Goal: Task Accomplishment & Management: Manage account settings

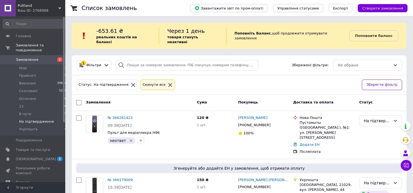
click at [33, 57] on span "Замовлення" at bounding box center [27, 59] width 23 height 5
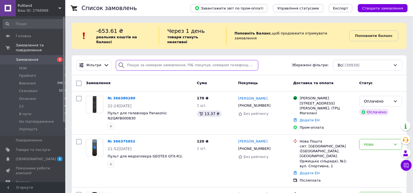
click at [138, 62] on input "search" at bounding box center [187, 65] width 142 height 11
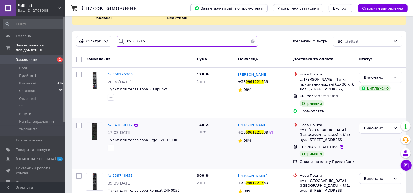
scroll to position [42, 0]
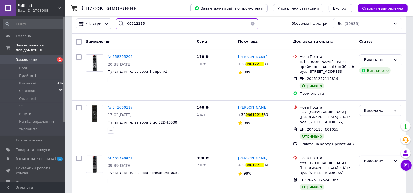
type input "09612215"
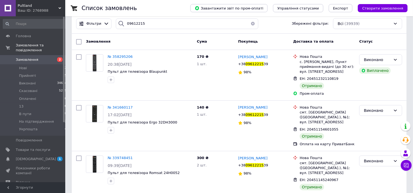
click at [385, 8] on span "Створити замовлення" at bounding box center [382, 8] width 41 height 4
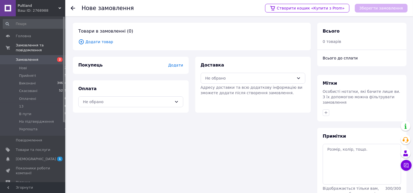
click at [104, 41] on span "Додати товар" at bounding box center [191, 42] width 227 height 6
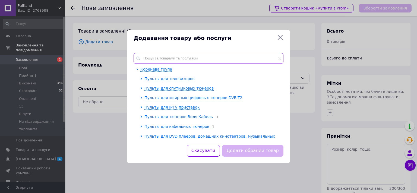
click at [197, 61] on input "text" at bounding box center [209, 58] width 150 height 11
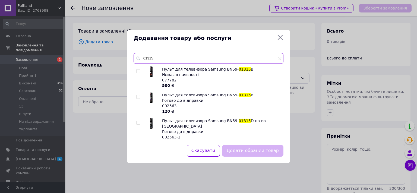
type input "01315"
click at [141, 97] on div at bounding box center [138, 103] width 5 height 22
drag, startPoint x: 139, startPoint y: 97, endPoint x: 151, endPoint y: 112, distance: 19.0
click at [139, 97] on input "checkbox" at bounding box center [138, 97] width 4 height 4
checkbox input "true"
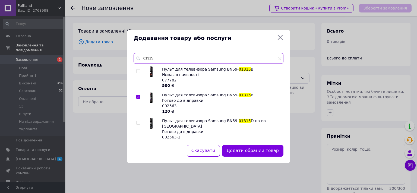
click at [159, 61] on input "01315" at bounding box center [209, 58] width 150 height 11
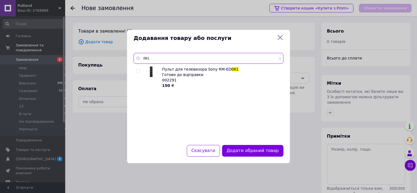
type input "061"
drag, startPoint x: 139, startPoint y: 70, endPoint x: 144, endPoint y: 73, distance: 6.2
click at [139, 70] on input "checkbox" at bounding box center [138, 72] width 4 height 4
checkbox input "true"
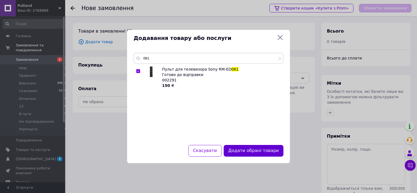
click at [251, 152] on button "Додати обрані товари" at bounding box center [254, 151] width 60 height 12
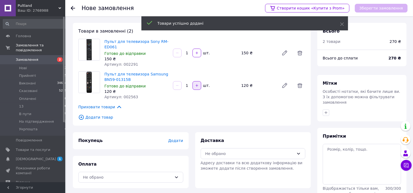
click at [198, 85] on icon "button" at bounding box center [197, 86] width 4 height 4
type input "4"
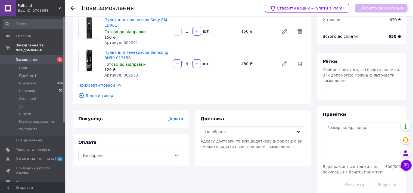
scroll to position [25, 0]
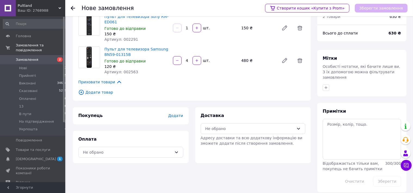
click at [177, 118] on span "Додати" at bounding box center [175, 116] width 15 height 4
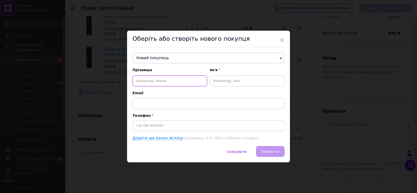
click at [146, 80] on input "text" at bounding box center [170, 81] width 75 height 11
click at [158, 56] on span "Новий покупець" at bounding box center [209, 58] width 152 height 11
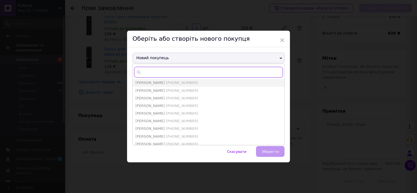
paste input "0961221539"
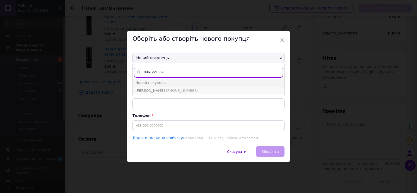
type input "0961221539"
click at [157, 87] on li "[PERSON_NAME] [PHONE_NUMBER]" at bounding box center [209, 91] width 152 height 8
type input "[PERSON_NAME]"
type input "[PHONE_NUMBER]"
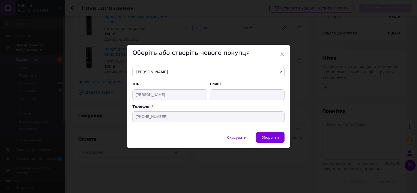
click at [270, 140] on span "Зберегти" at bounding box center [270, 138] width 17 height 4
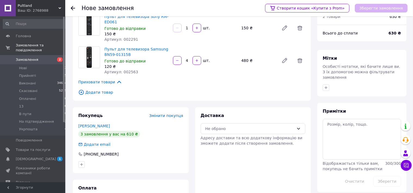
scroll to position [51, 0]
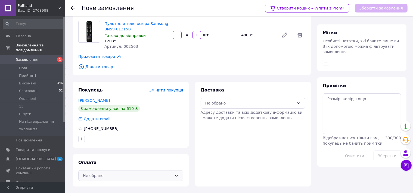
drag, startPoint x: 112, startPoint y: 177, endPoint x: 114, endPoint y: 171, distance: 5.7
click at [111, 176] on div "Не обрано" at bounding box center [127, 176] width 89 height 6
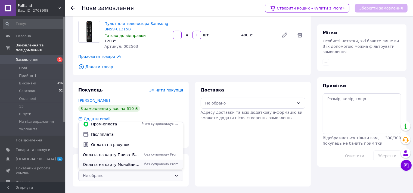
scroll to position [4, 0]
click at [116, 153] on span "Оплата на карту ПриватБанк" at bounding box center [111, 154] width 56 height 5
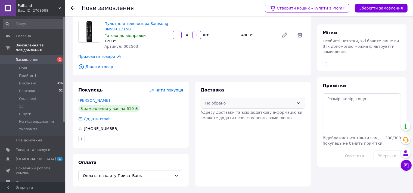
click at [212, 103] on div "Не обрано" at bounding box center [249, 103] width 89 height 6
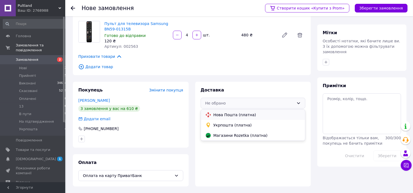
click at [219, 112] on span "Нова Пошта (платна)" at bounding box center [256, 114] width 87 height 5
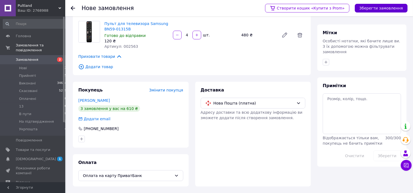
click at [382, 6] on button "Зберегти замовлення" at bounding box center [380, 8] width 53 height 9
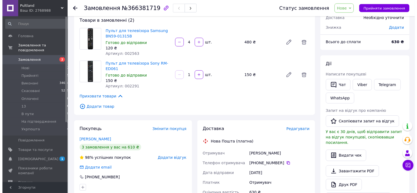
scroll to position [51, 0]
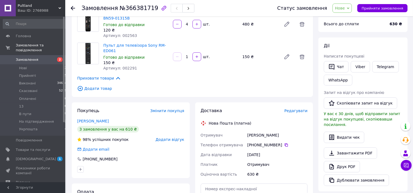
click at [294, 109] on span "Редагувати" at bounding box center [295, 111] width 23 height 4
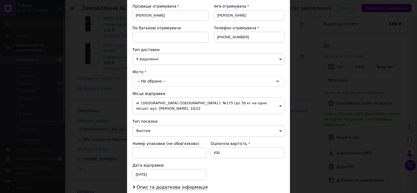
scroll to position [90, 0]
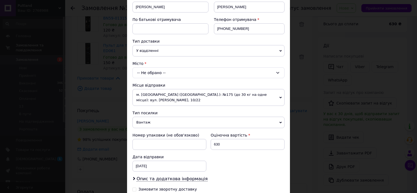
click at [142, 72] on div "-- Не обрано --" at bounding box center [209, 72] width 152 height 11
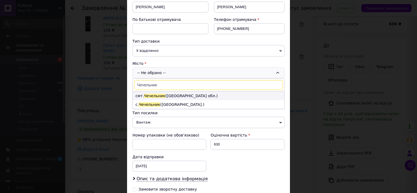
type input "Чечельник"
click at [146, 95] on span "Чечельник" at bounding box center [154, 96] width 21 height 4
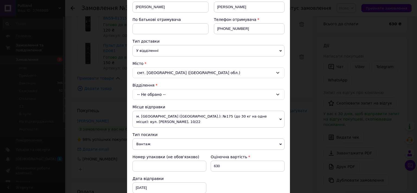
click at [145, 92] on div "-- Не обрано --" at bounding box center [209, 94] width 152 height 11
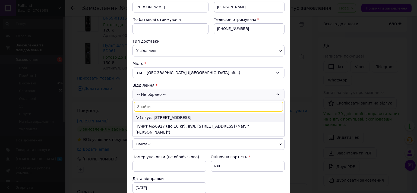
click at [146, 115] on li "№1: вул. [STREET_ADDRESS]" at bounding box center [209, 117] width 152 height 9
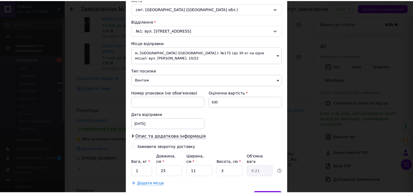
scroll to position [176, 0]
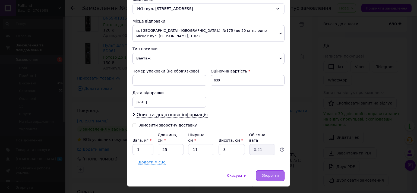
click at [271, 174] on span "Зберегти" at bounding box center [270, 176] width 17 height 4
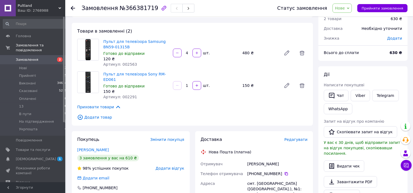
scroll to position [51, 0]
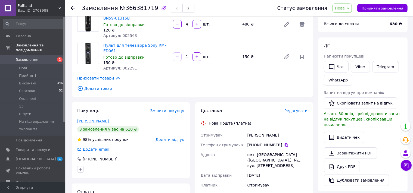
click at [87, 119] on link "[PERSON_NAME]" at bounding box center [93, 121] width 32 height 4
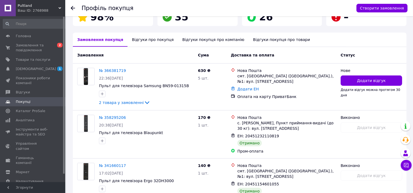
scroll to position [106, 0]
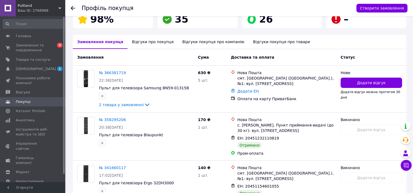
click at [73, 10] on icon at bounding box center [73, 8] width 4 height 4
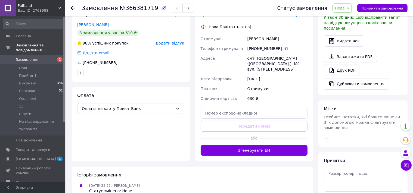
scroll to position [165, 0]
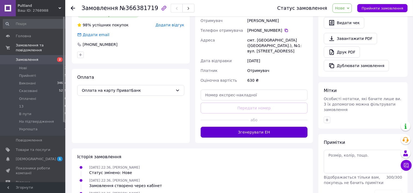
click at [247, 127] on button "Згенерувати ЕН" at bounding box center [253, 132] width 107 height 11
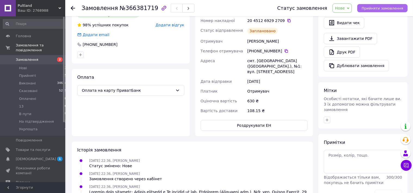
click at [381, 8] on span "Прийняти замовлення" at bounding box center [382, 8] width 42 height 4
click at [23, 57] on span "Замовлення" at bounding box center [27, 59] width 23 height 5
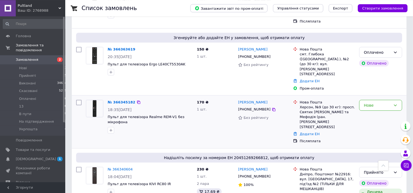
scroll to position [258, 0]
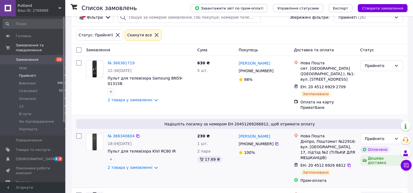
scroll to position [57, 0]
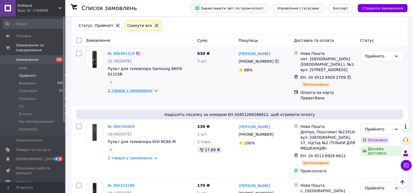
click at [136, 88] on link "2 товара у замовленні" at bounding box center [130, 90] width 45 height 4
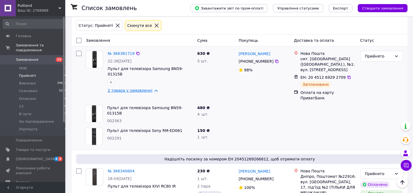
click at [137, 88] on link "2 товара у замовленні" at bounding box center [130, 90] width 45 height 4
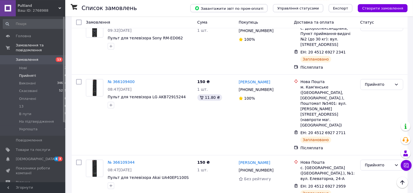
scroll to position [1415, 0]
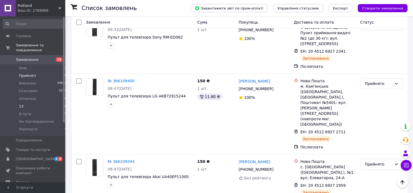
click at [27, 103] on li "13 10" at bounding box center [35, 107] width 70 height 8
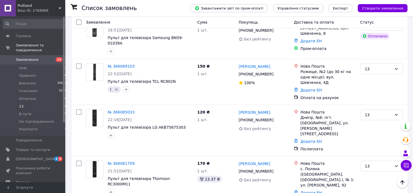
scroll to position [363, 0]
click at [29, 127] on span "Укрпошта" at bounding box center [28, 129] width 18 height 5
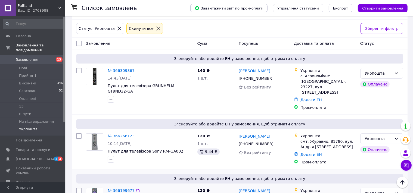
scroll to position [48, 0]
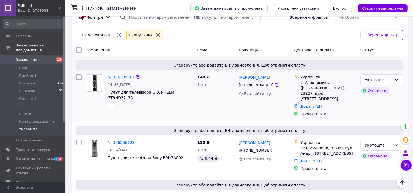
click at [119, 75] on link "№ 366309367" at bounding box center [121, 77] width 27 height 4
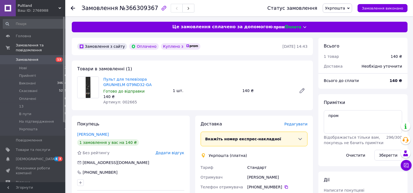
click at [298, 122] on span "Редагувати" at bounding box center [295, 124] width 23 height 4
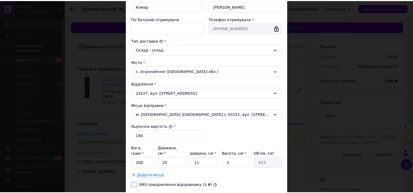
scroll to position [145, 0]
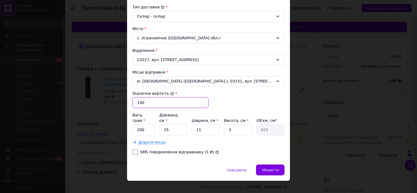
click at [136, 101] on input "140" at bounding box center [171, 102] width 76 height 11
click at [140, 102] on input "140" at bounding box center [171, 102] width 76 height 11
type input "500"
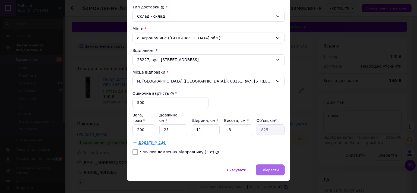
click at [268, 168] on span "Зберегти" at bounding box center [270, 170] width 17 height 4
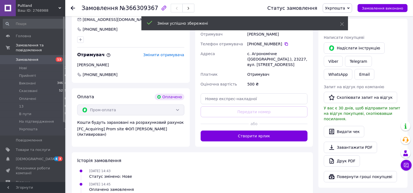
scroll to position [143, 0]
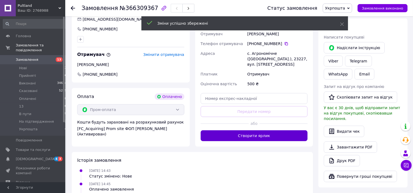
click at [245, 130] on button "Створити ярлик" at bounding box center [253, 135] width 107 height 11
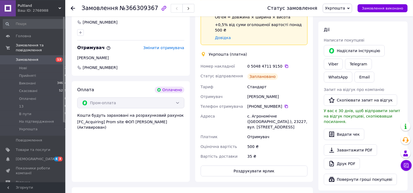
scroll to position [201, 0]
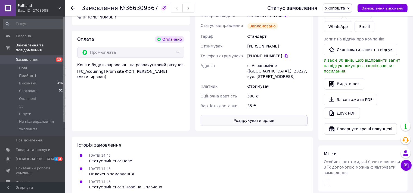
click at [243, 115] on button "Роздрукувати ярлик" at bounding box center [253, 120] width 107 height 11
click at [72, 7] on use at bounding box center [73, 8] width 4 height 4
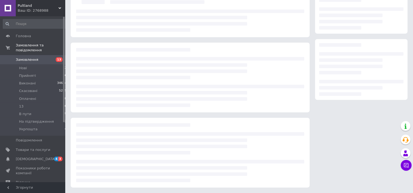
scroll to position [55, 0]
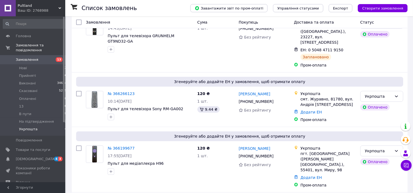
scroll to position [115, 0]
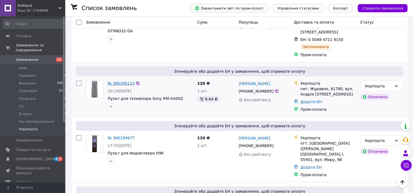
click at [117, 81] on link "№ 366266123" at bounding box center [121, 83] width 27 height 4
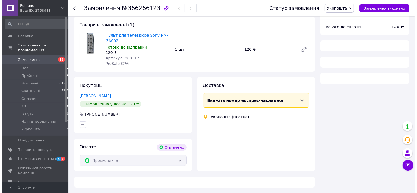
scroll to position [44, 0]
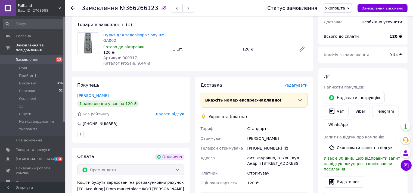
click at [297, 85] on span "Редагувати" at bounding box center [295, 85] width 23 height 4
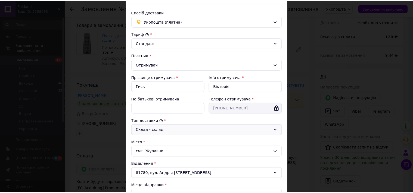
scroll to position [145, 0]
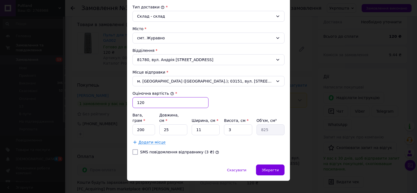
click at [144, 104] on input "120" at bounding box center [171, 102] width 76 height 11
click at [142, 104] on input "120" at bounding box center [171, 102] width 76 height 11
click at [137, 103] on input "120" at bounding box center [171, 102] width 76 height 11
type input "500"
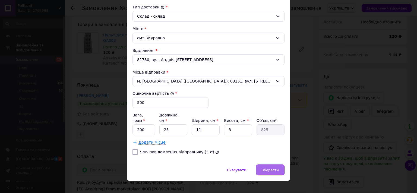
click at [271, 168] on span "Зберегти" at bounding box center [270, 170] width 17 height 4
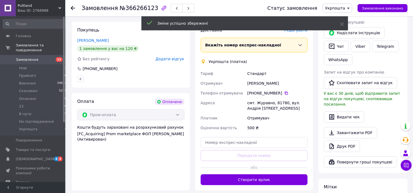
scroll to position [102, 0]
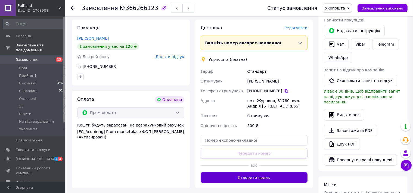
click at [250, 176] on button "Створити ярлик" at bounding box center [253, 177] width 107 height 11
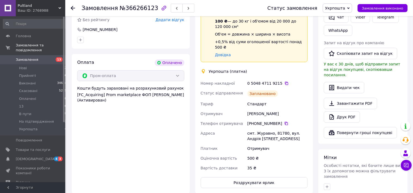
scroll to position [216, 0]
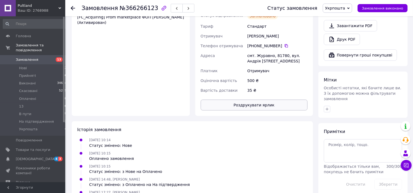
click at [243, 100] on button "Роздрукувати ярлик" at bounding box center [253, 105] width 107 height 11
click at [72, 8] on icon at bounding box center [73, 8] width 4 height 4
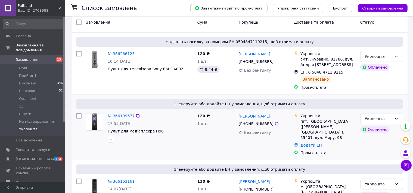
scroll to position [149, 0]
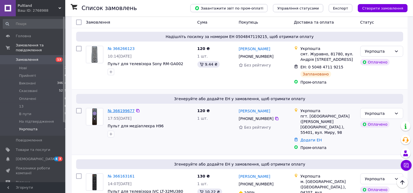
click at [119, 109] on link "№ 366199677" at bounding box center [121, 111] width 27 height 4
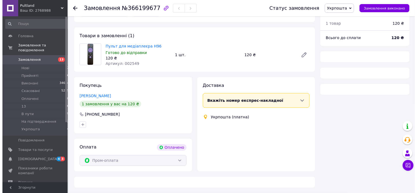
scroll to position [33, 0]
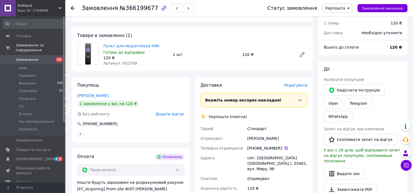
click at [295, 89] on div "Доставка Редагувати" at bounding box center [253, 85] width 107 height 6
click at [295, 86] on span "Редагувати" at bounding box center [295, 85] width 23 height 4
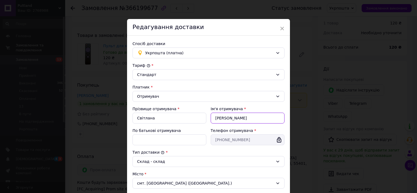
drag, startPoint x: 237, startPoint y: 118, endPoint x: 207, endPoint y: 120, distance: 30.0
click at [211, 120] on input "Осипенко" at bounding box center [248, 118] width 74 height 11
click at [158, 118] on input "Світлана" at bounding box center [170, 118] width 74 height 11
paste input "Осипенко"
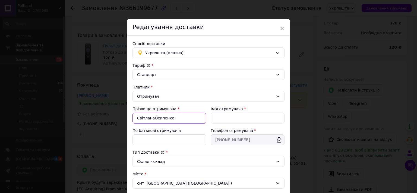
drag, startPoint x: 136, startPoint y: 119, endPoint x: 151, endPoint y: 118, distance: 15.2
click at [151, 118] on input "СвітланаОсипенко" at bounding box center [170, 118] width 74 height 11
type input "Осипенко"
click at [243, 117] on input "Ім'я отримувача" at bounding box center [248, 118] width 74 height 11
paste input "Світлана"
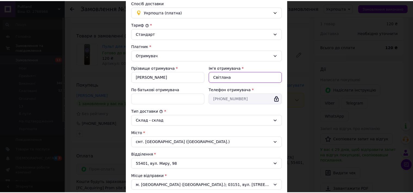
scroll to position [145, 0]
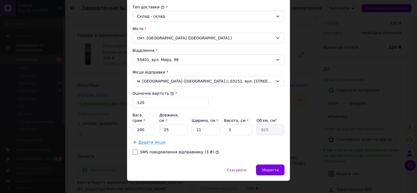
type input "Світлана"
click at [136, 103] on input "120" at bounding box center [171, 102] width 76 height 11
type input "500"
drag, startPoint x: 269, startPoint y: 163, endPoint x: 252, endPoint y: 168, distance: 18.2
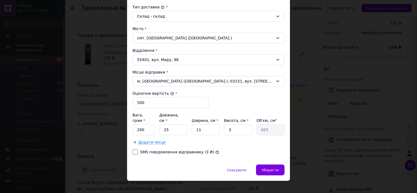
click at [269, 168] on span "Зберегти" at bounding box center [270, 170] width 17 height 4
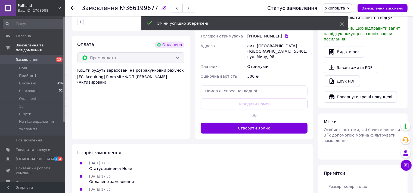
scroll to position [148, 0]
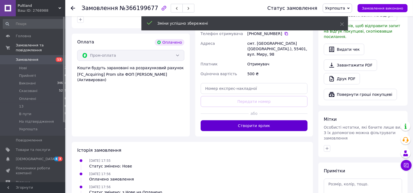
click at [239, 122] on button "Створити ярлик" at bounding box center [253, 125] width 107 height 11
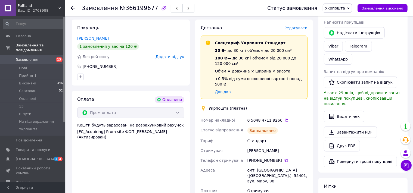
scroll to position [205, 0]
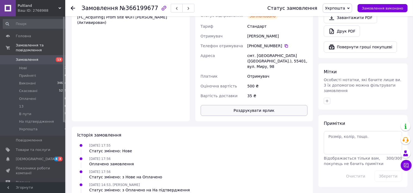
click at [245, 105] on button "Роздрукувати ярлик" at bounding box center [253, 110] width 107 height 11
click at [72, 7] on icon at bounding box center [73, 8] width 4 height 4
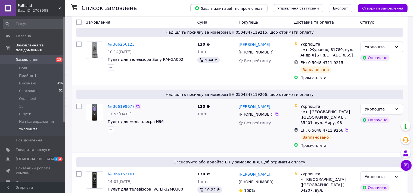
scroll to position [157, 0]
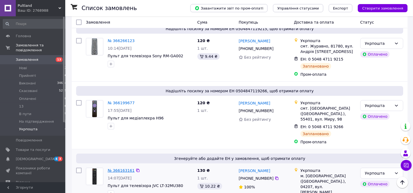
click at [120, 168] on link "№ 366163161" at bounding box center [121, 170] width 27 height 4
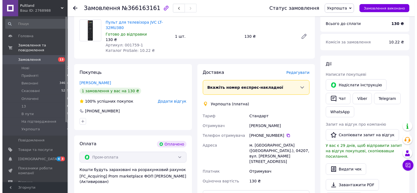
scroll to position [73, 0]
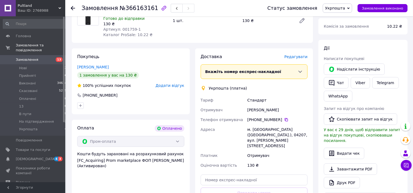
click at [296, 55] on span "Редагувати" at bounding box center [295, 57] width 23 height 4
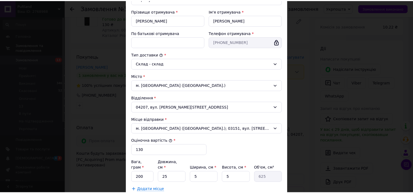
scroll to position [145, 0]
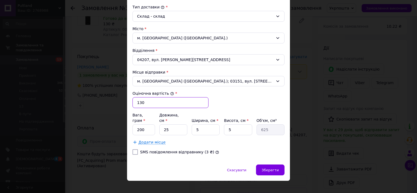
click at [140, 101] on input "130" at bounding box center [171, 102] width 76 height 11
type input "500"
click at [267, 168] on span "Зберегти" at bounding box center [270, 170] width 17 height 4
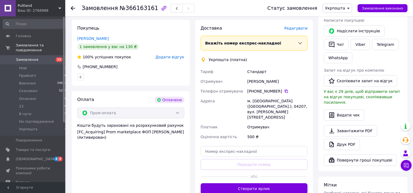
scroll to position [102, 0]
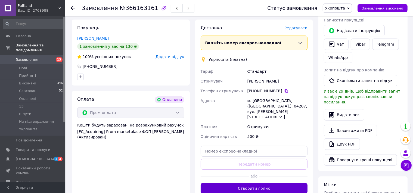
click at [246, 183] on button "Створити ярлик" at bounding box center [253, 188] width 107 height 11
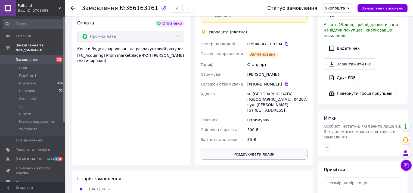
scroll to position [188, 0]
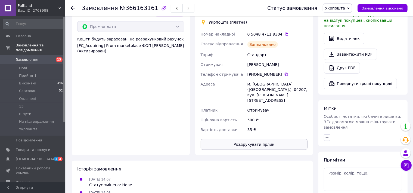
click at [244, 139] on button "Роздрукувати ярлик" at bounding box center [253, 144] width 107 height 11
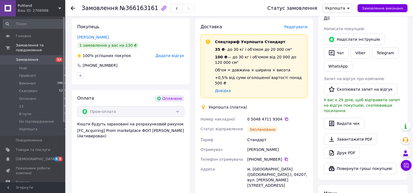
scroll to position [73, 0]
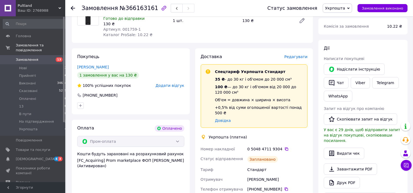
click at [72, 6] on icon at bounding box center [73, 8] width 4 height 4
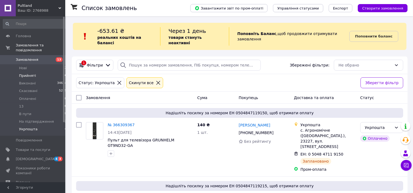
click at [28, 73] on span "Прийняті" at bounding box center [27, 75] width 17 height 5
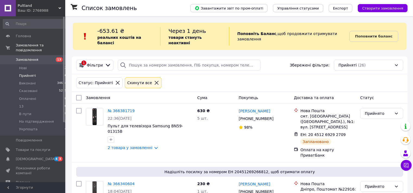
click at [24, 66] on span "Нові" at bounding box center [23, 68] width 8 height 5
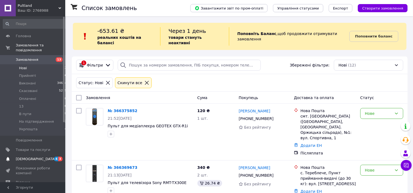
click at [27, 157] on span "[DEMOGRAPHIC_DATA]" at bounding box center [36, 159] width 40 height 5
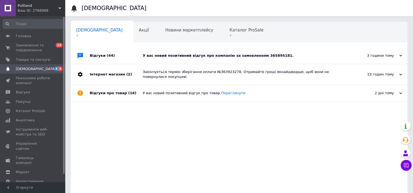
click at [171, 53] on div "У вас новий позитивний відгук про компанію за замовленням 365895181." at bounding box center [245, 56] width 205 height 16
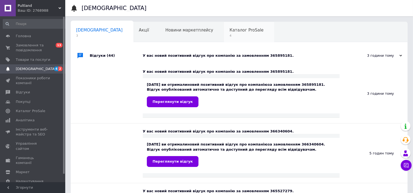
click at [229, 35] on span "4" at bounding box center [246, 36] width 34 height 4
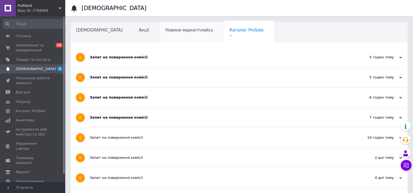
click at [164, 34] on div "Новини маркетплейсу" at bounding box center [192, 32] width 64 height 21
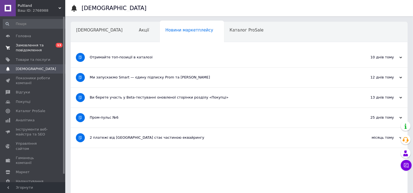
click at [29, 47] on span "Замовлення та повідомлення" at bounding box center [33, 48] width 34 height 10
